Goal: Complete application form

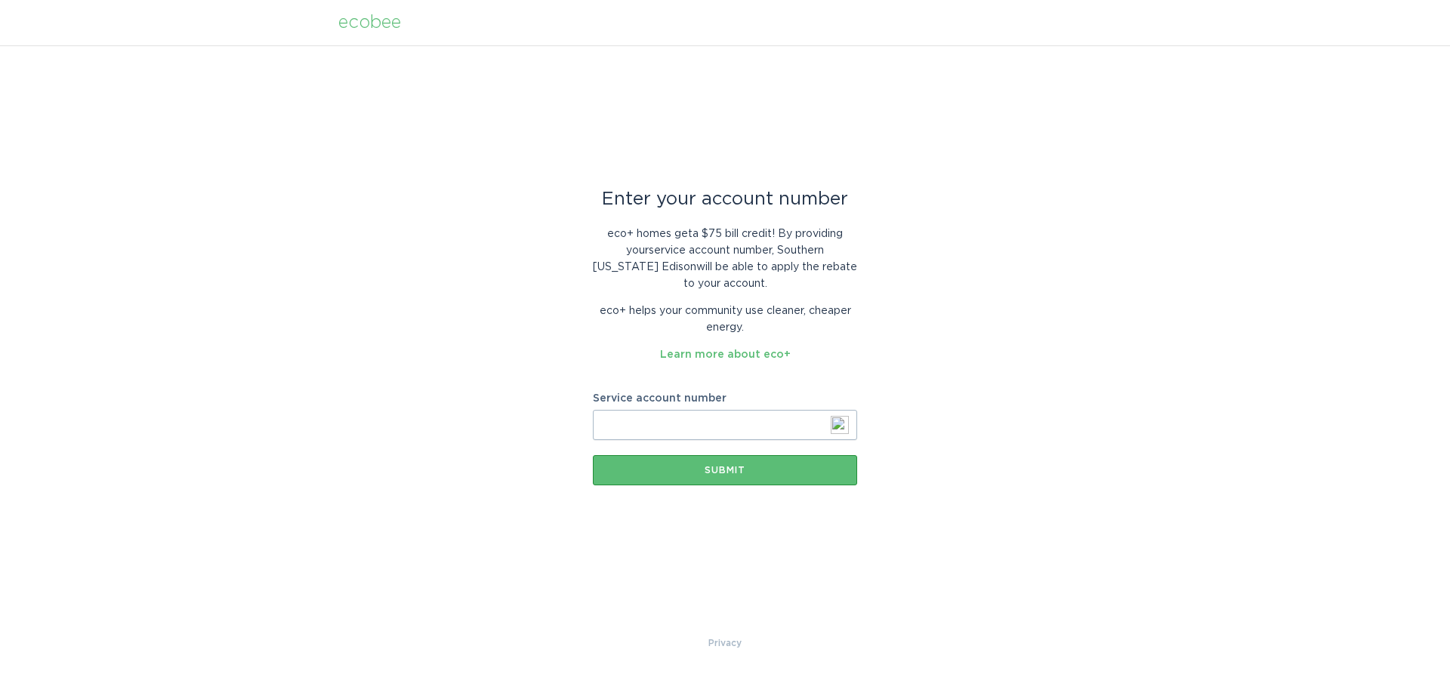
click at [715, 424] on input "Service account number" at bounding box center [725, 425] width 264 height 30
paste input "700418020029"
type input "700418020029"
click at [712, 472] on div "Submit" at bounding box center [724, 470] width 249 height 9
